Goal: Task Accomplishment & Management: Use online tool/utility

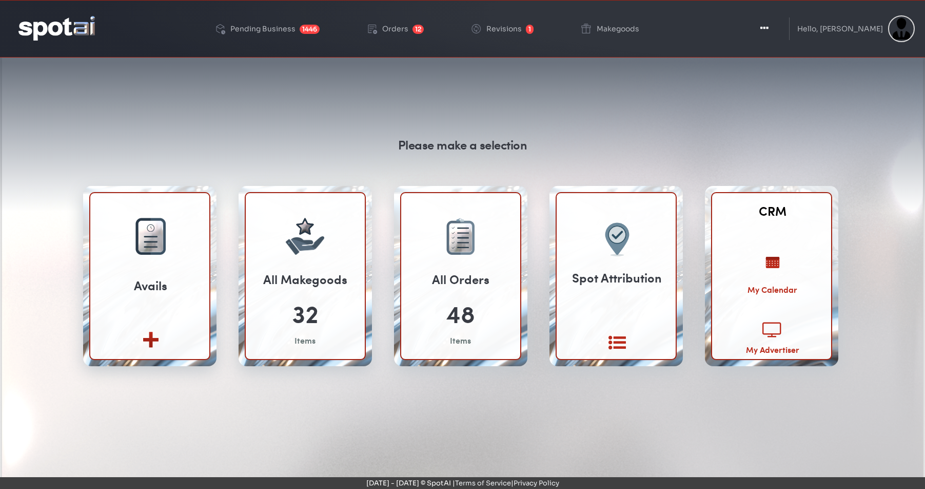
click at [772, 327] on icon at bounding box center [773, 329] width 20 height 17
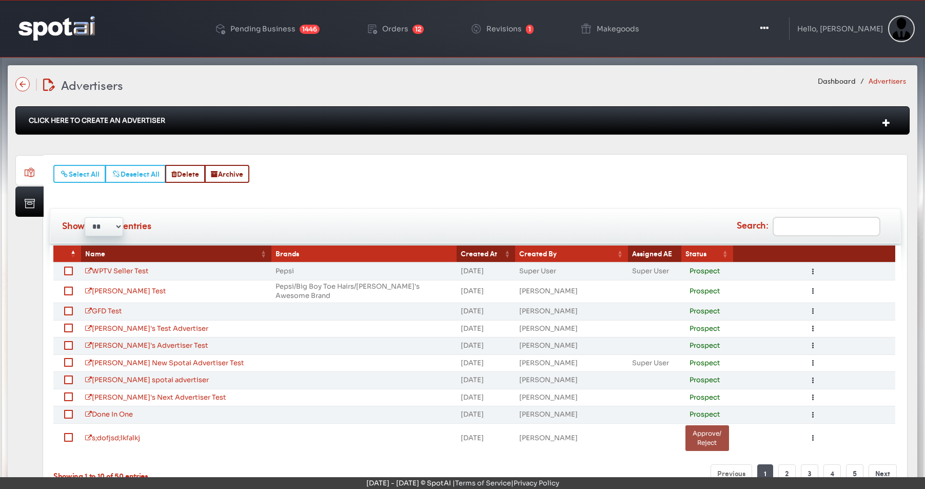
click at [704, 431] on button "Approve/ Reject" at bounding box center [708, 438] width 44 height 26
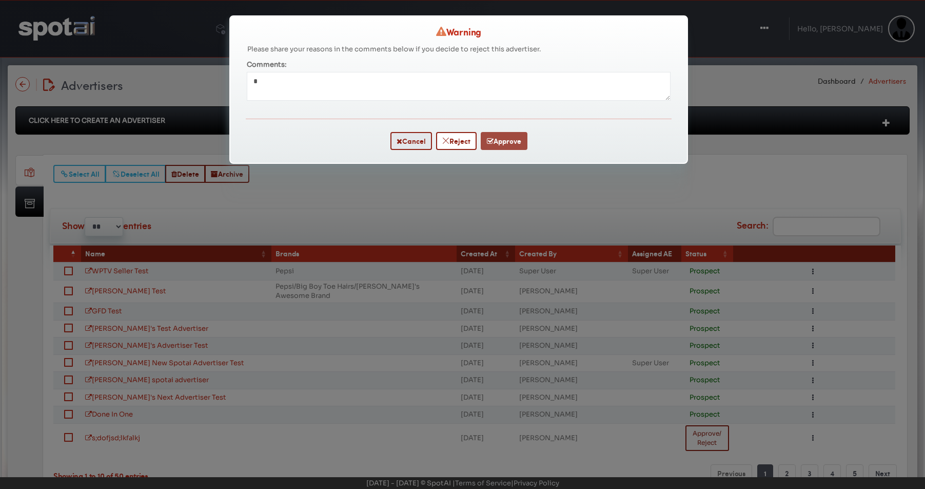
click at [508, 140] on button "Approve" at bounding box center [504, 141] width 47 height 18
